Goal: Task Accomplishment & Management: Use online tool/utility

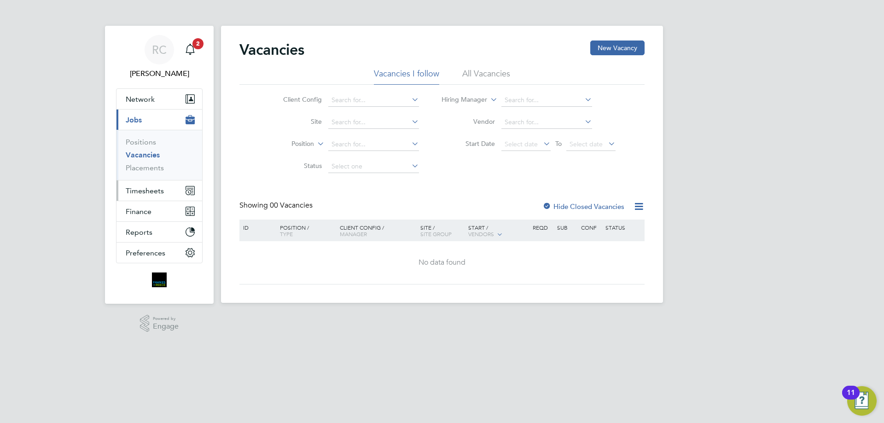
click at [138, 195] on button "Timesheets" at bounding box center [159, 190] width 86 height 20
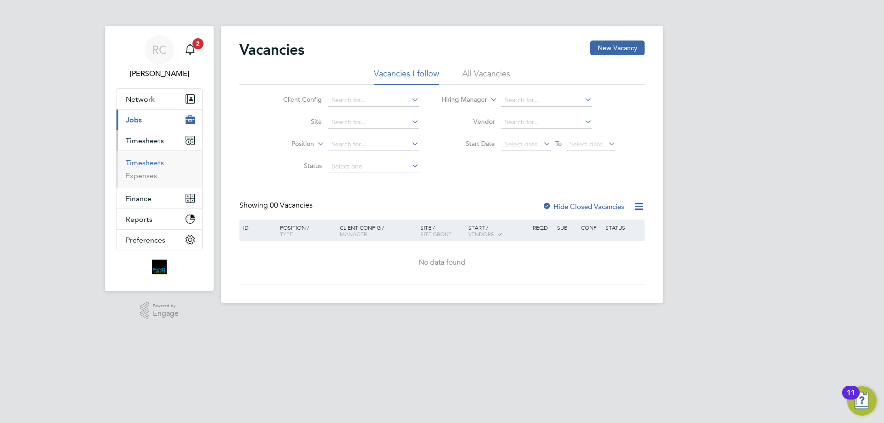
click at [145, 158] on link "Timesheets" at bounding box center [145, 162] width 38 height 9
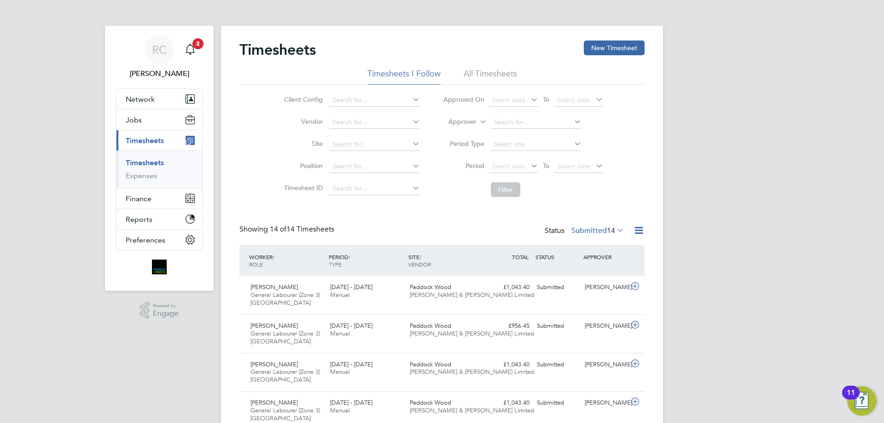
click at [496, 70] on li "All Timesheets" at bounding box center [490, 76] width 53 height 17
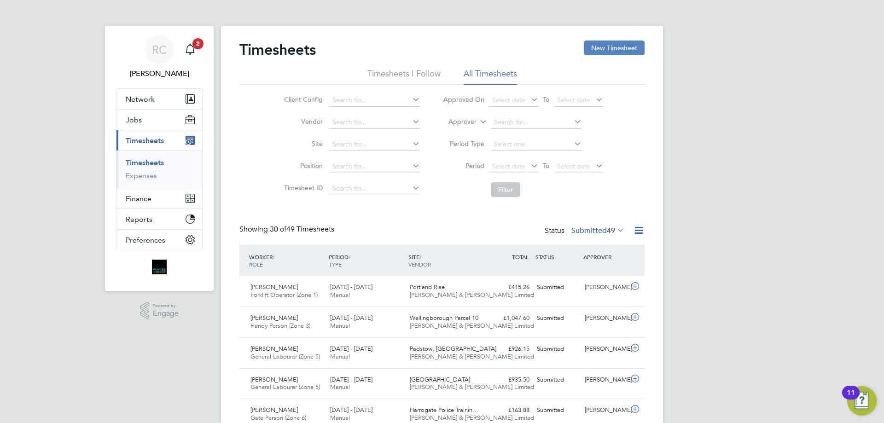
click at [618, 43] on button "New Timesheet" at bounding box center [614, 48] width 61 height 15
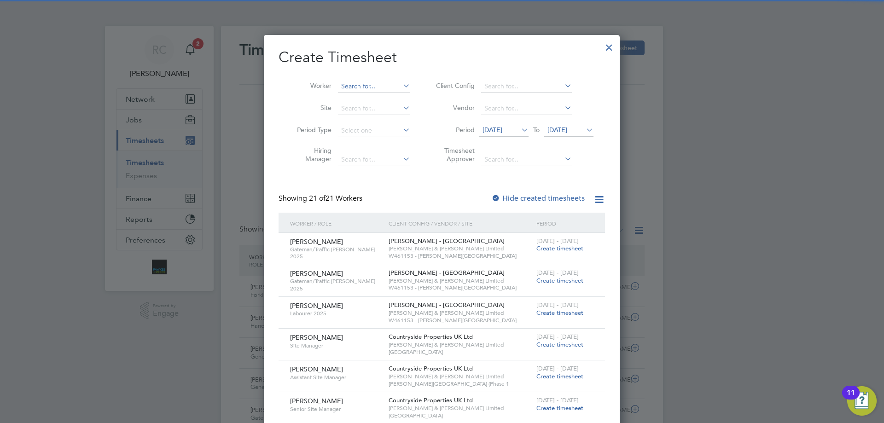
click at [363, 87] on input at bounding box center [374, 86] width 72 height 13
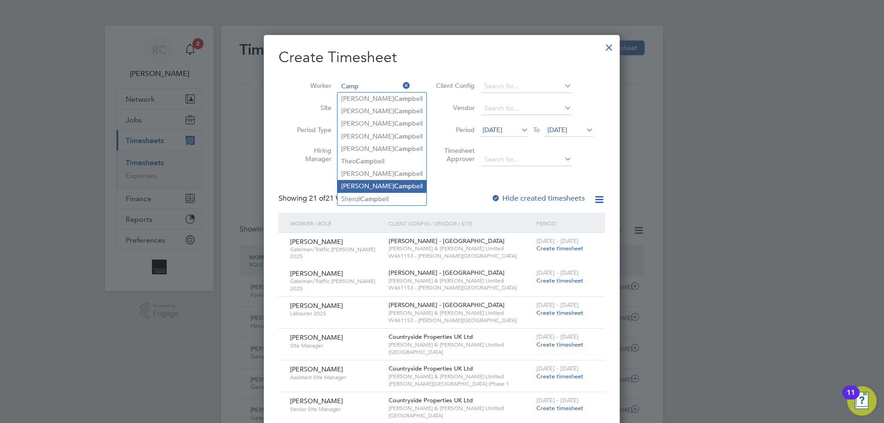
click at [356, 183] on li "[PERSON_NAME] bell" at bounding box center [381, 186] width 89 height 12
type input "[PERSON_NAME]"
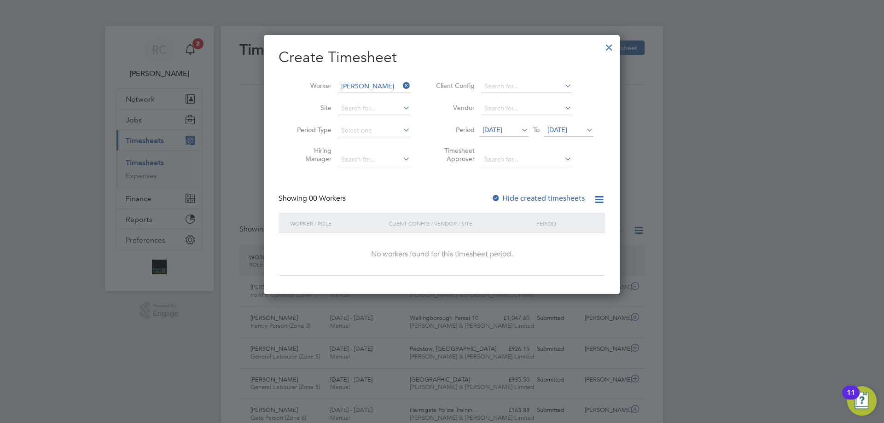
click at [488, 194] on div "Showing 00 Workers Hide created timesheets" at bounding box center [441, 203] width 326 height 19
click at [497, 194] on div at bounding box center [495, 198] width 9 height 9
click at [558, 132] on span "[DATE]" at bounding box center [557, 130] width 20 height 8
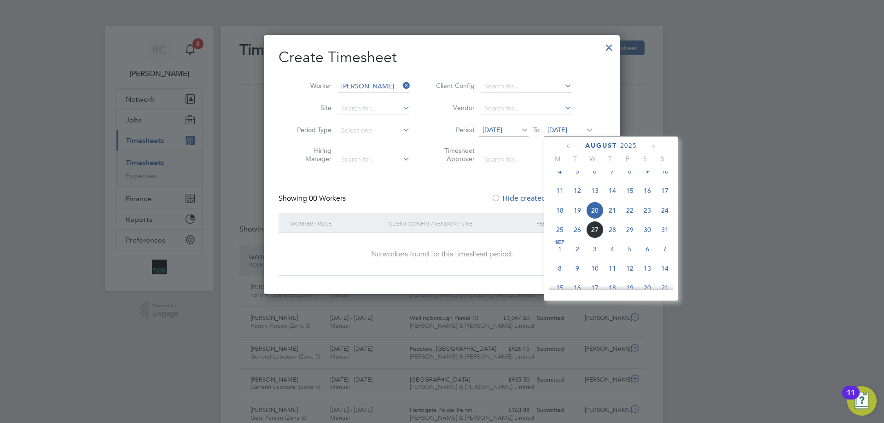
click at [663, 217] on span "24" at bounding box center [664, 210] width 17 height 17
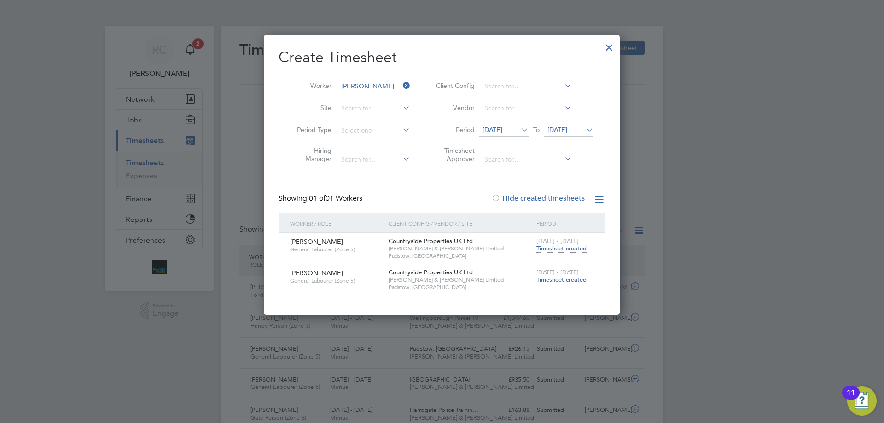
click at [574, 280] on span "Timesheet created" at bounding box center [561, 280] width 50 height 8
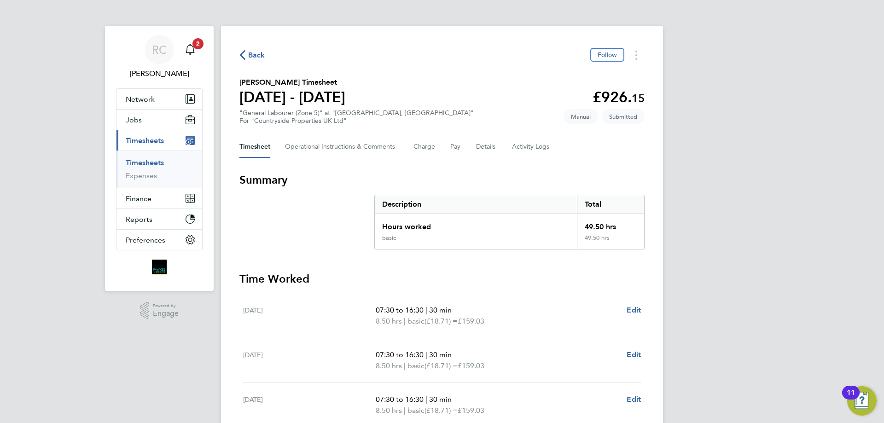
click at [150, 166] on link "Timesheets" at bounding box center [145, 162] width 38 height 9
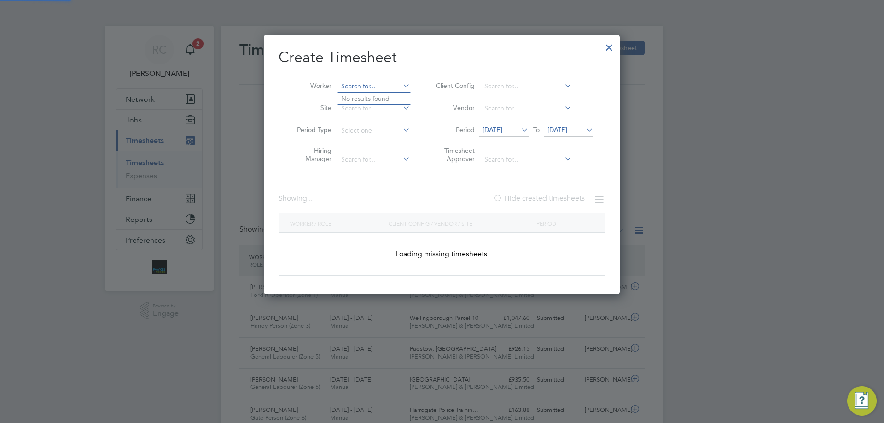
click at [345, 85] on input at bounding box center [374, 86] width 72 height 13
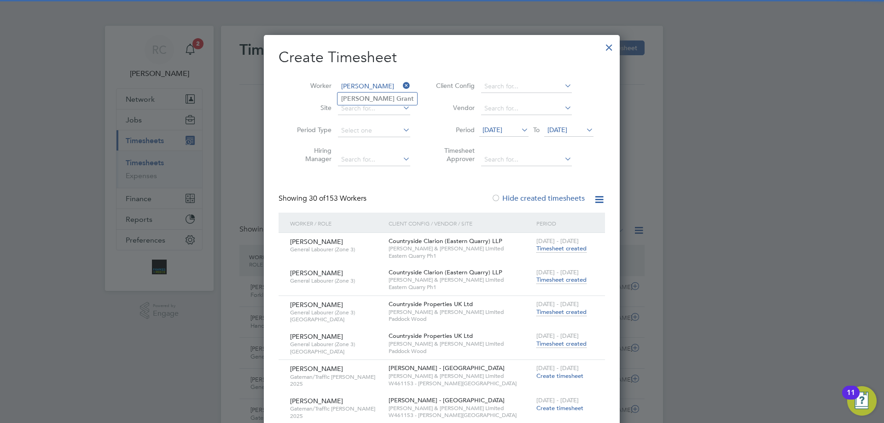
type input "[PERSON_NAME]"
click at [346, 101] on b "[PERSON_NAME]" at bounding box center [367, 99] width 53 height 8
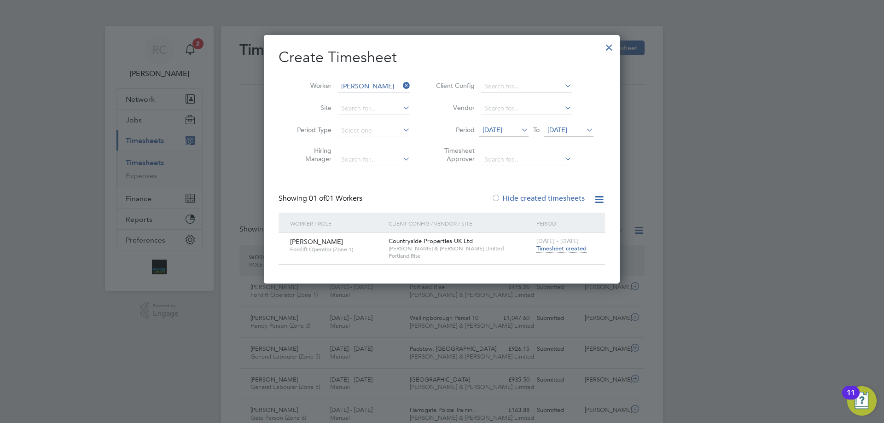
click at [568, 253] on div "[DATE] - [DATE] Timesheet created" at bounding box center [565, 245] width 62 height 25
click at [567, 249] on span "Timesheet created" at bounding box center [561, 248] width 50 height 8
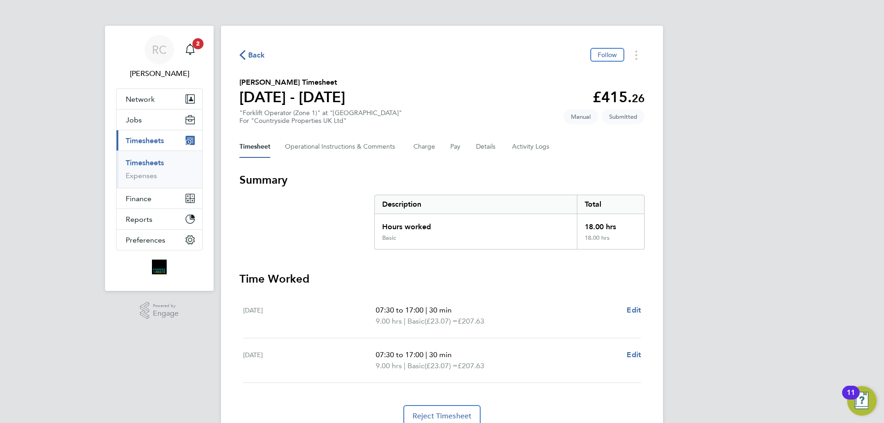
click at [152, 161] on link "Timesheets" at bounding box center [145, 162] width 38 height 9
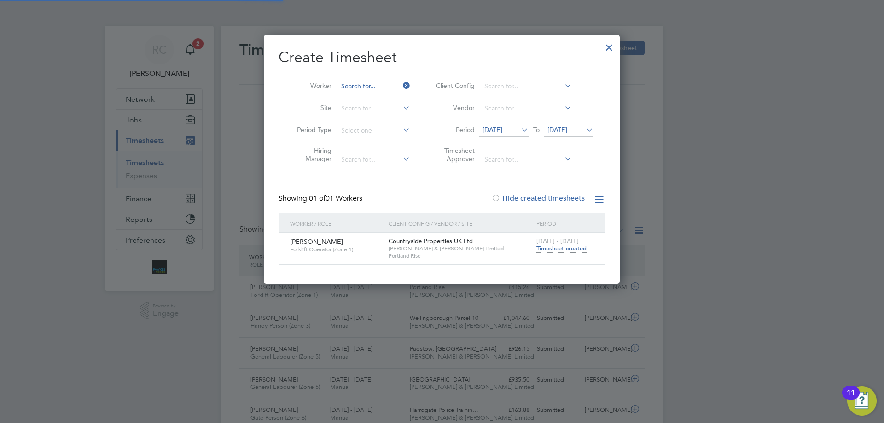
click at [370, 83] on input at bounding box center [374, 86] width 72 height 13
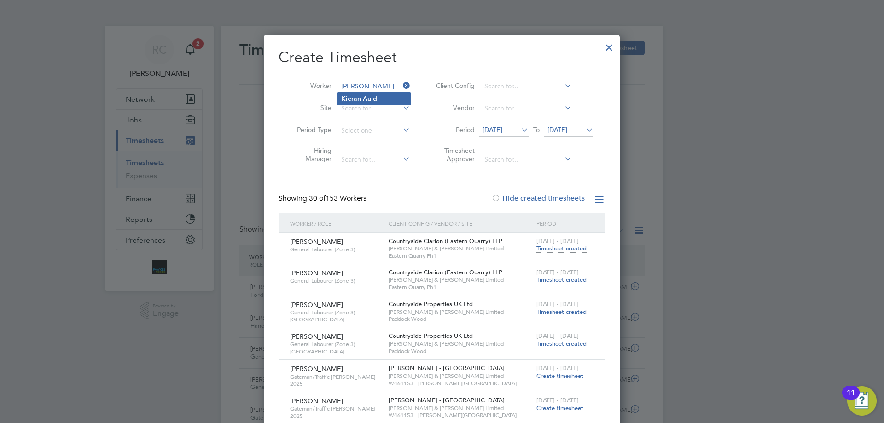
type input "[PERSON_NAME]"
click at [358, 99] on b "Kieran" at bounding box center [351, 99] width 20 height 8
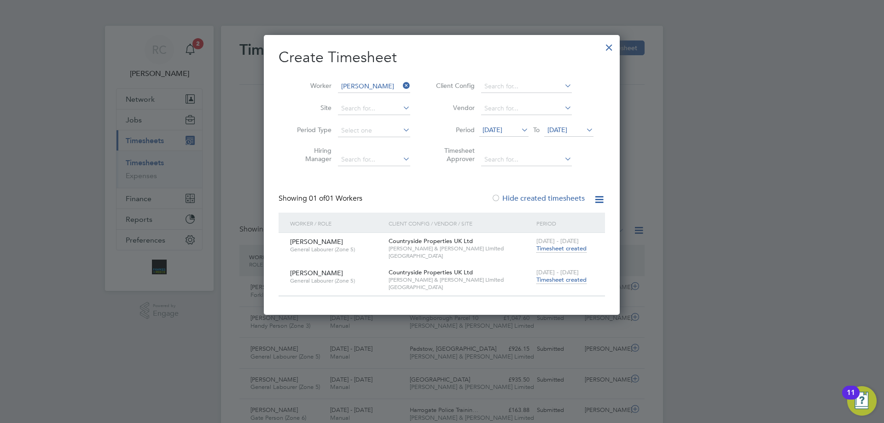
click at [564, 280] on span "Timesheet created" at bounding box center [561, 280] width 50 height 8
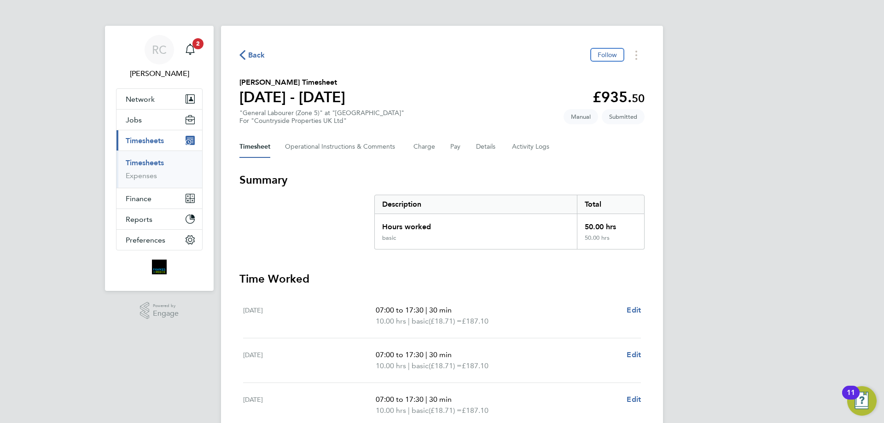
click at [140, 166] on link "Timesheets" at bounding box center [145, 162] width 38 height 9
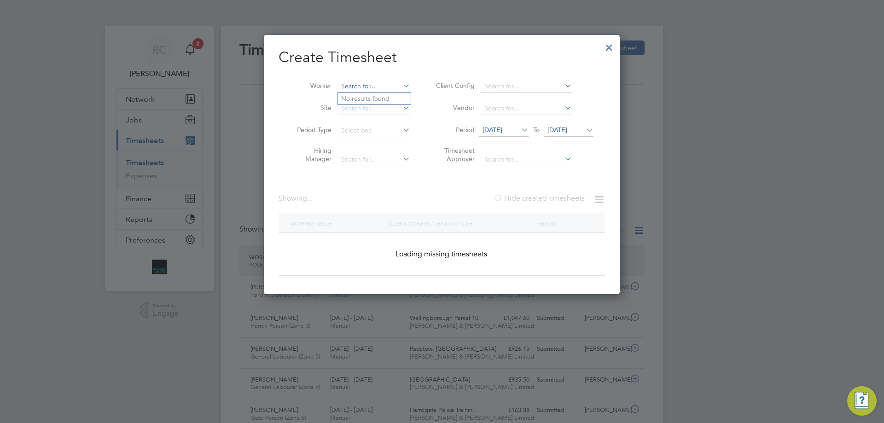
click at [376, 83] on input at bounding box center [374, 86] width 72 height 13
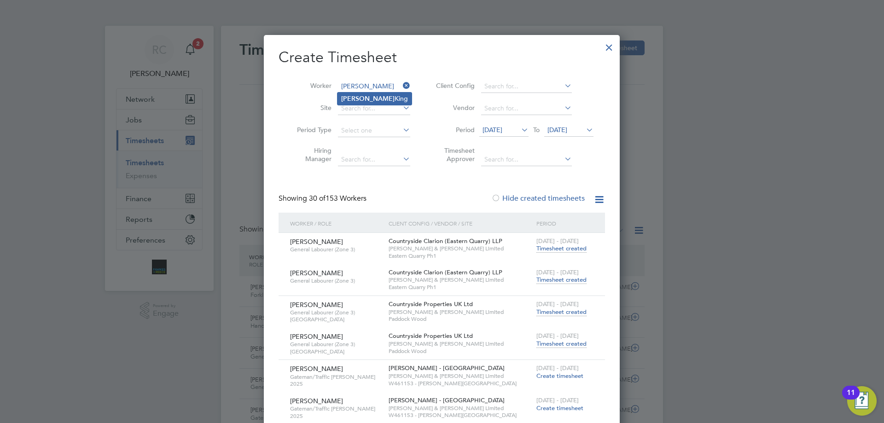
click at [378, 98] on li "[PERSON_NAME]" at bounding box center [374, 99] width 74 height 12
type input "[PERSON_NAME]"
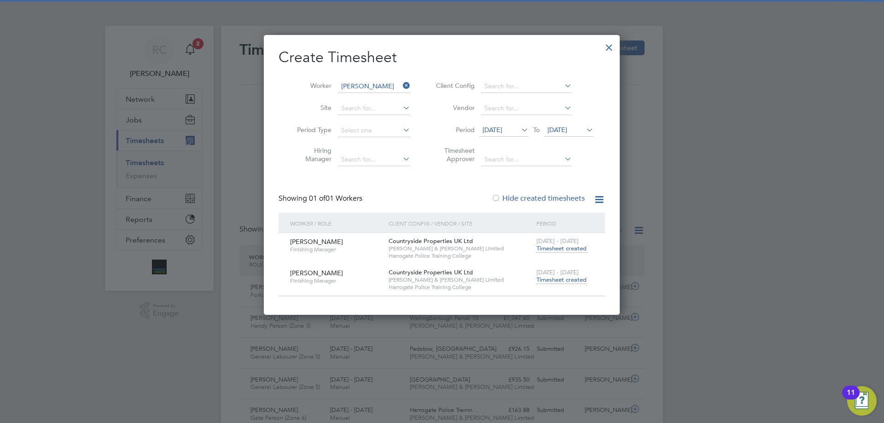
click at [570, 277] on span "Timesheet created" at bounding box center [561, 280] width 50 height 8
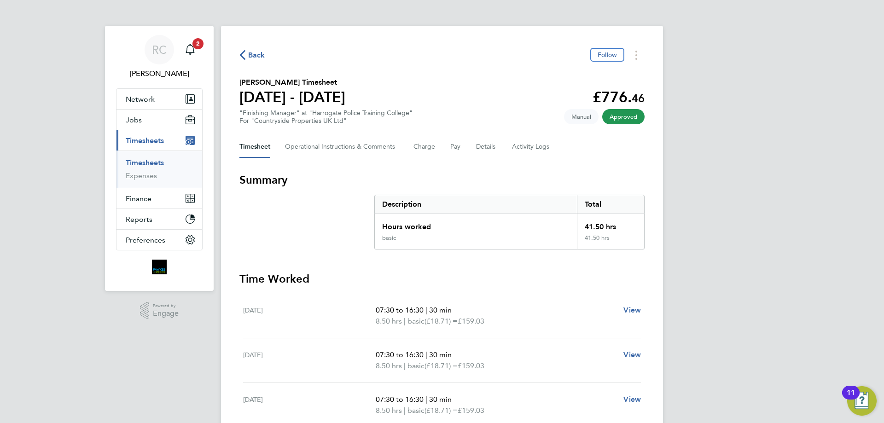
click at [152, 163] on link "Timesheets" at bounding box center [145, 162] width 38 height 9
click at [0, 0] on input "[PERSON_NAME]" at bounding box center [0, 0] width 0 height 0
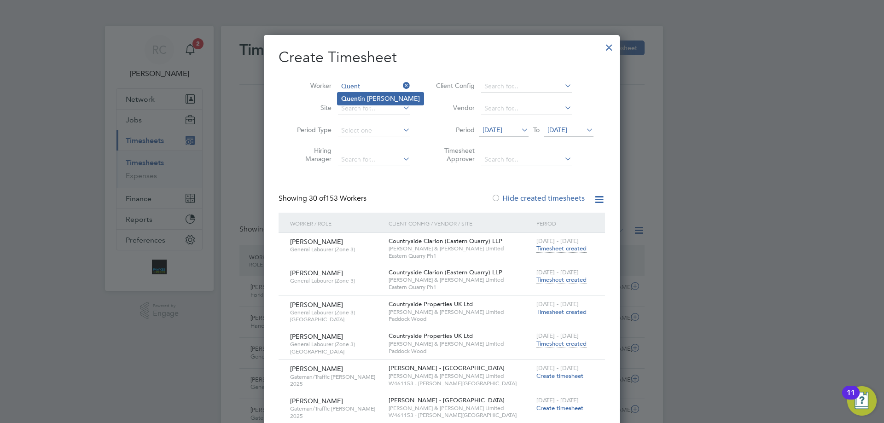
click at [377, 95] on li "Quent in [PERSON_NAME]" at bounding box center [380, 99] width 86 height 12
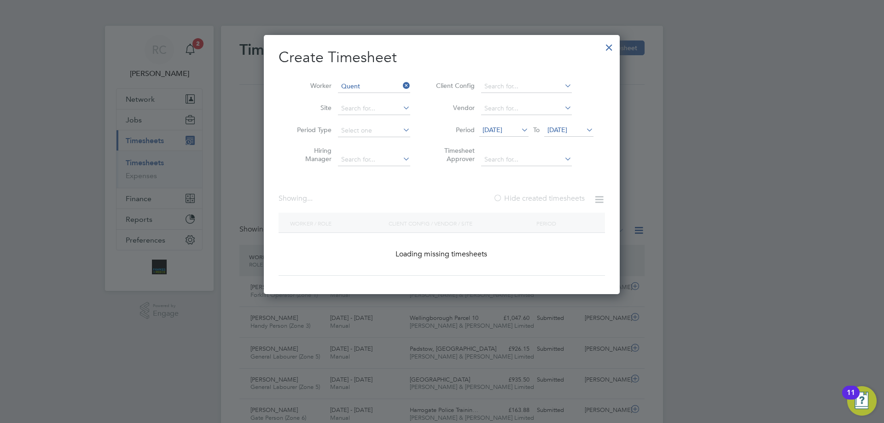
type input "[PERSON_NAME]"
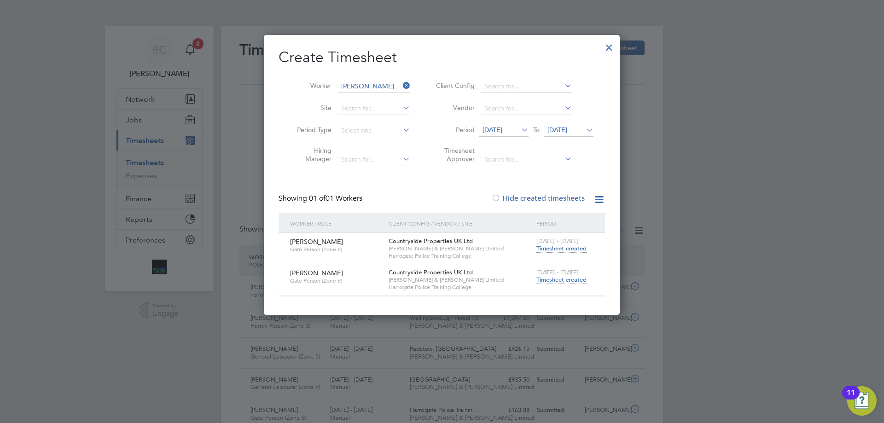
click at [566, 280] on span "Timesheet created" at bounding box center [561, 280] width 50 height 8
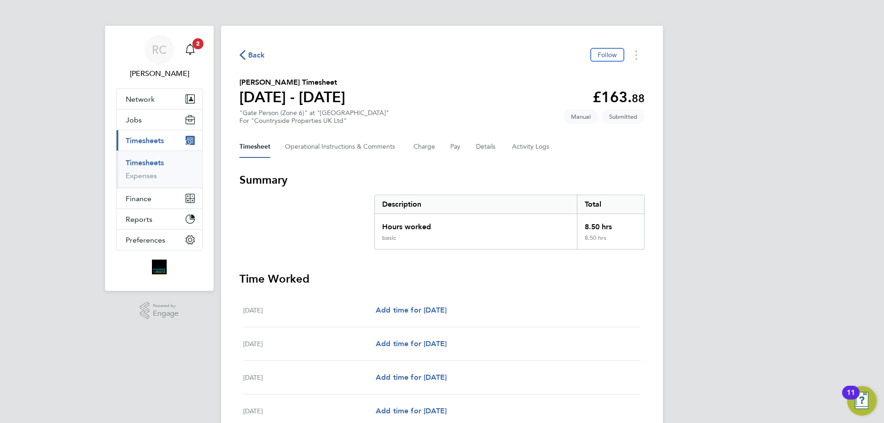
click at [153, 160] on link "Timesheets" at bounding box center [145, 162] width 38 height 9
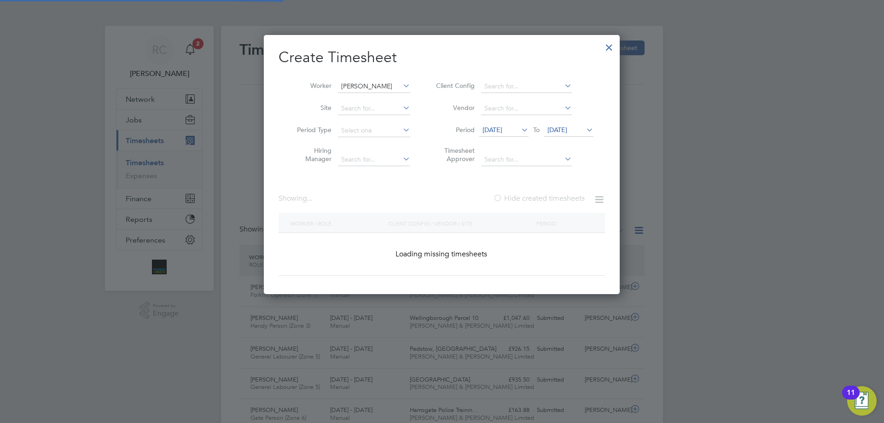
click at [382, 84] on input "[PERSON_NAME]" at bounding box center [374, 86] width 72 height 13
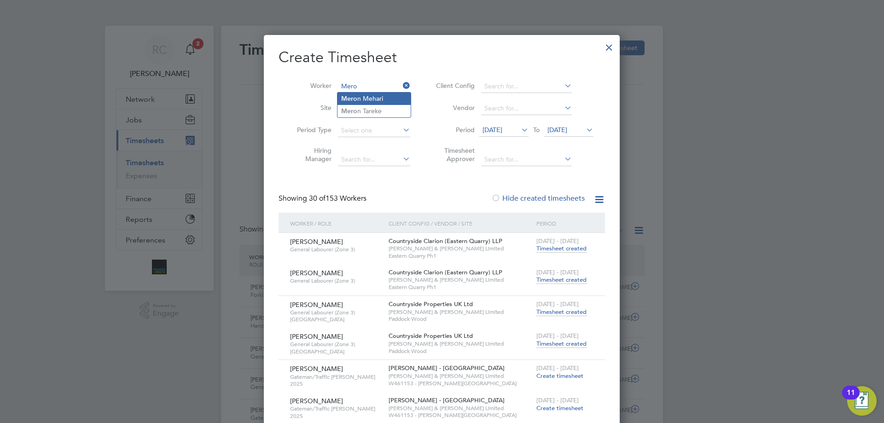
click at [365, 104] on li "Mero n Mehari" at bounding box center [373, 99] width 73 height 12
type input "[PERSON_NAME]"
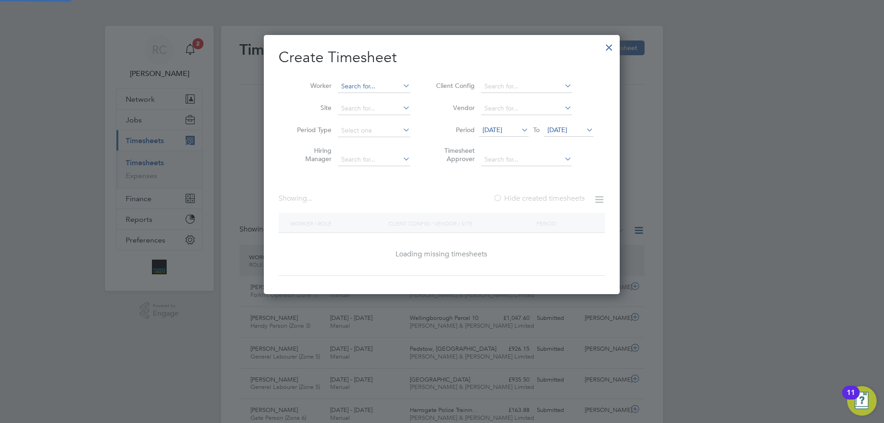
click at [364, 88] on input at bounding box center [374, 86] width 72 height 13
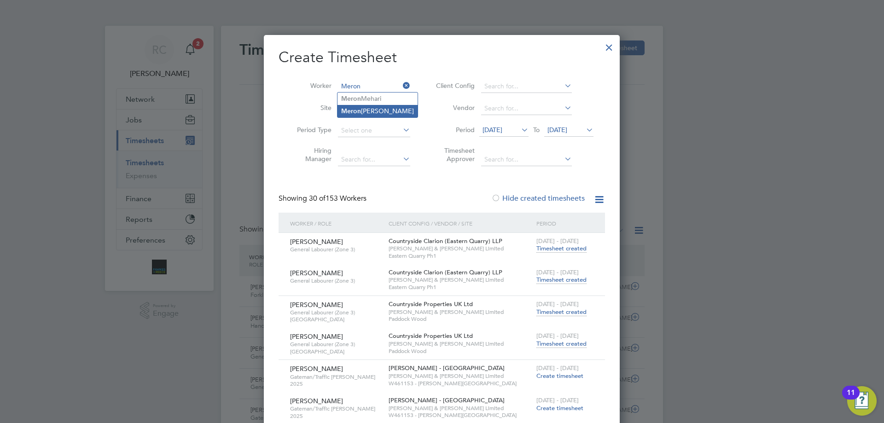
click at [359, 107] on b "Meron" at bounding box center [351, 111] width 20 height 8
type input "[PERSON_NAME]"
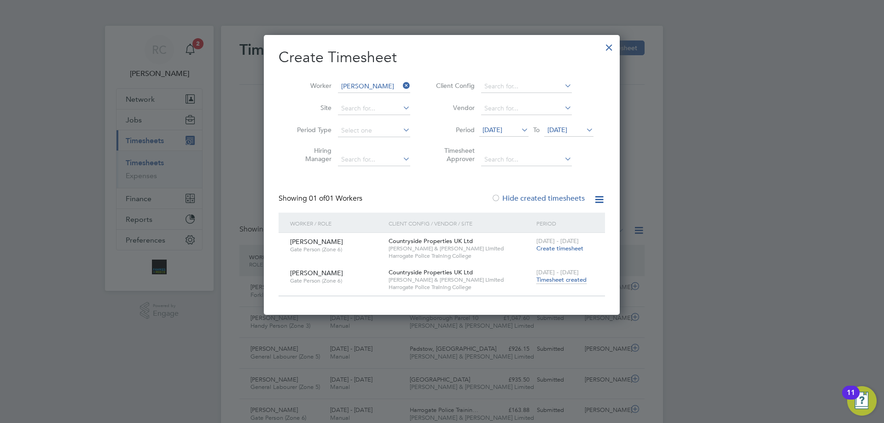
click at [559, 280] on span "Timesheet created" at bounding box center [561, 280] width 50 height 8
